Goal: Information Seeking & Learning: Learn about a topic

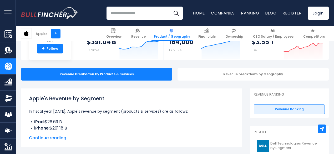
scroll to position [58, 0]
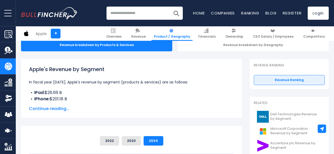
click at [43, 109] on span "Continue reading..." at bounding box center [131, 108] width 205 height 6
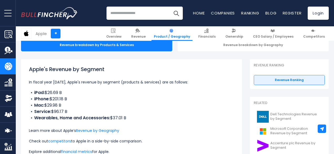
drag, startPoint x: 43, startPoint y: 92, endPoint x: 67, endPoint y: 92, distance: 23.7
click at [67, 92] on li "iPad: $26.69 B" at bounding box center [131, 92] width 205 height 6
drag, startPoint x: 49, startPoint y: 98, endPoint x: 65, endPoint y: 100, distance: 16.1
click at [65, 100] on li "iPhone: $201.18 B" at bounding box center [131, 99] width 205 height 6
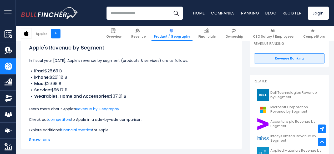
scroll to position [80, 0]
drag, startPoint x: 52, startPoint y: 91, endPoint x: 76, endPoint y: 94, distance: 24.6
click at [76, 94] on ul "iPad: $26.69 B iPhone: $201.18 B Mac: $29.98 B Service: $96.17 B Wearables, Hom…" at bounding box center [131, 84] width 205 height 32
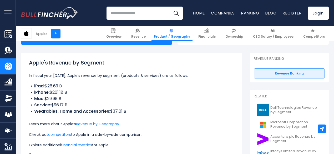
scroll to position [27, 0]
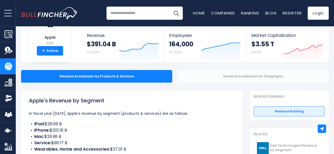
click at [204, 77] on div "Revenue breakdown by Geography" at bounding box center [252, 76] width 151 height 13
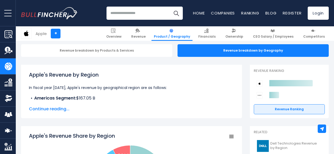
scroll to position [56, 0]
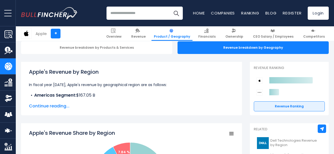
click at [53, 106] on span "Continue reading..." at bounding box center [131, 106] width 205 height 6
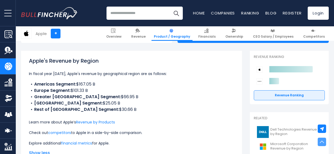
scroll to position [67, 0]
